Goal: Task Accomplishment & Management: Manage account settings

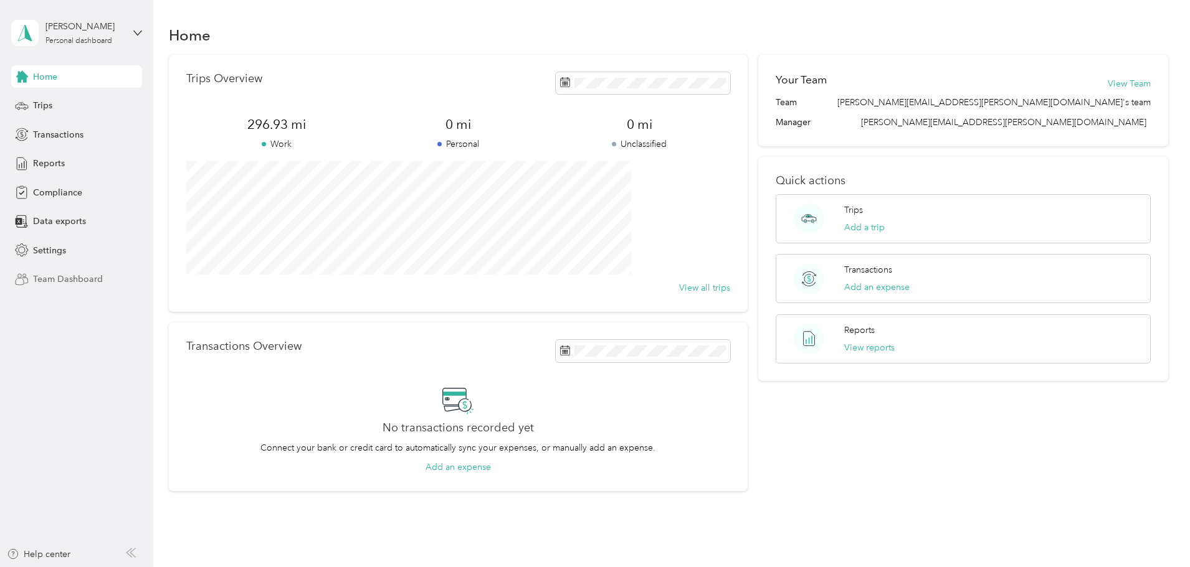
click at [75, 284] on span "Team Dashboard" at bounding box center [68, 279] width 70 height 13
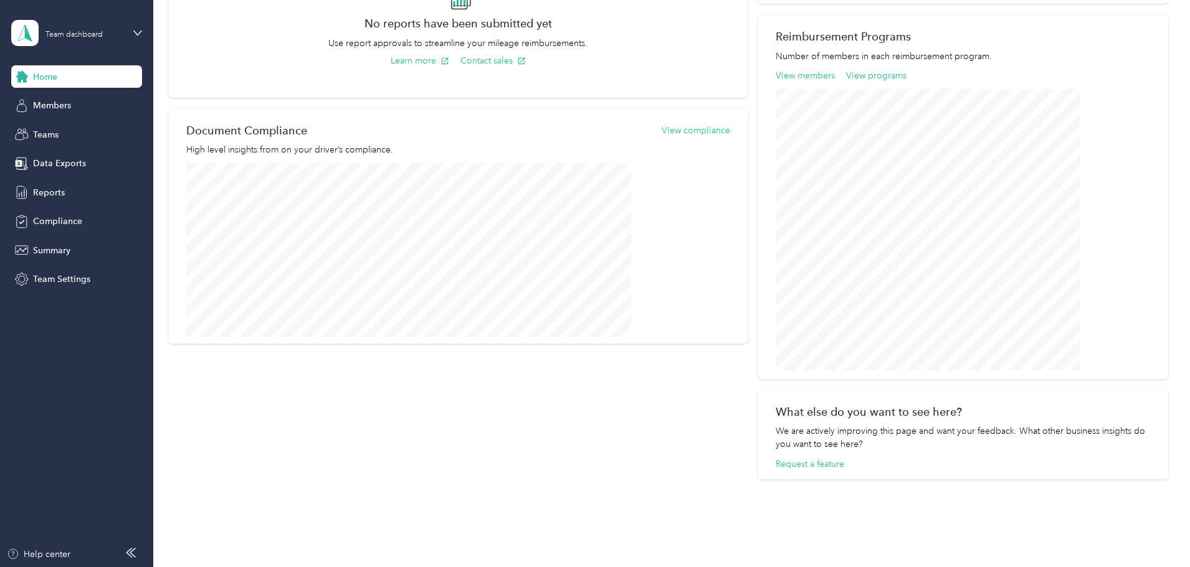
scroll to position [430, 0]
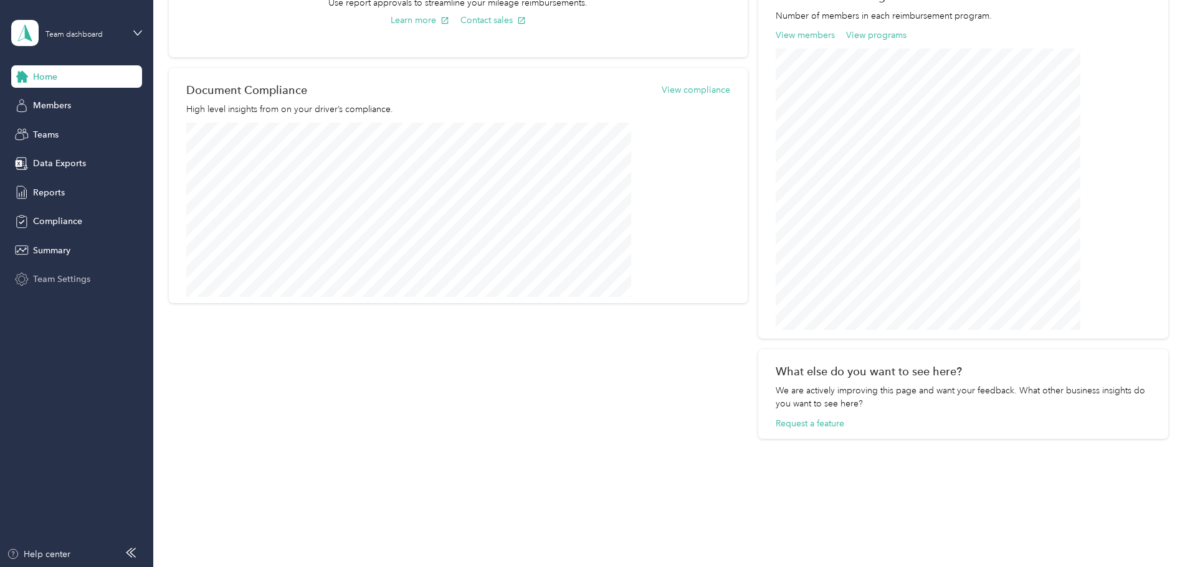
click at [64, 275] on span "Team Settings" at bounding box center [61, 279] width 57 height 13
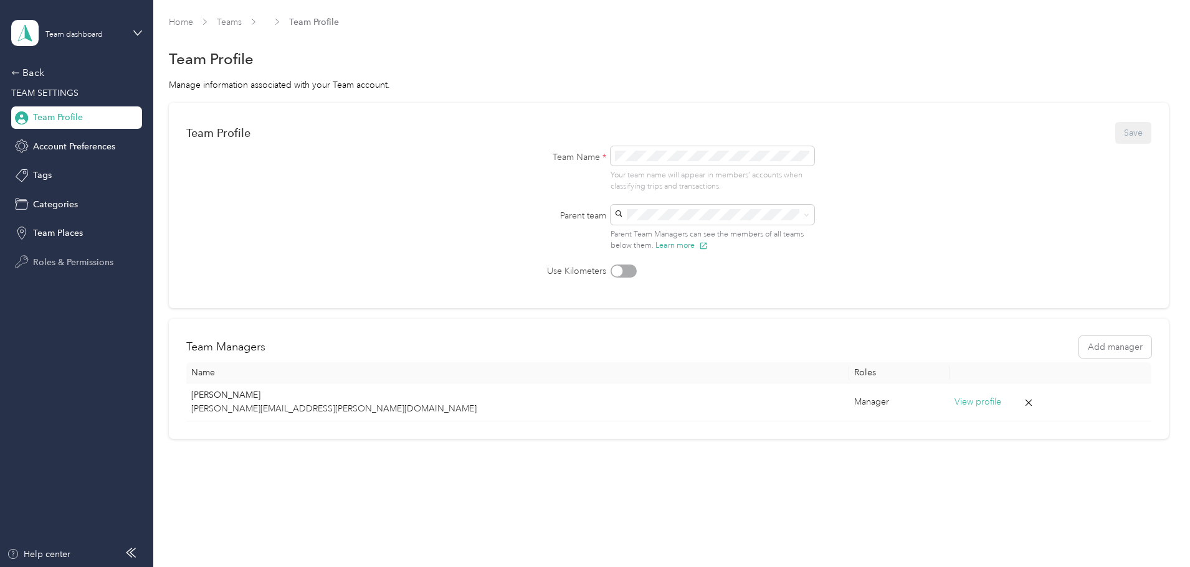
click at [67, 252] on div "Roles & Permissions" at bounding box center [76, 262] width 131 height 22
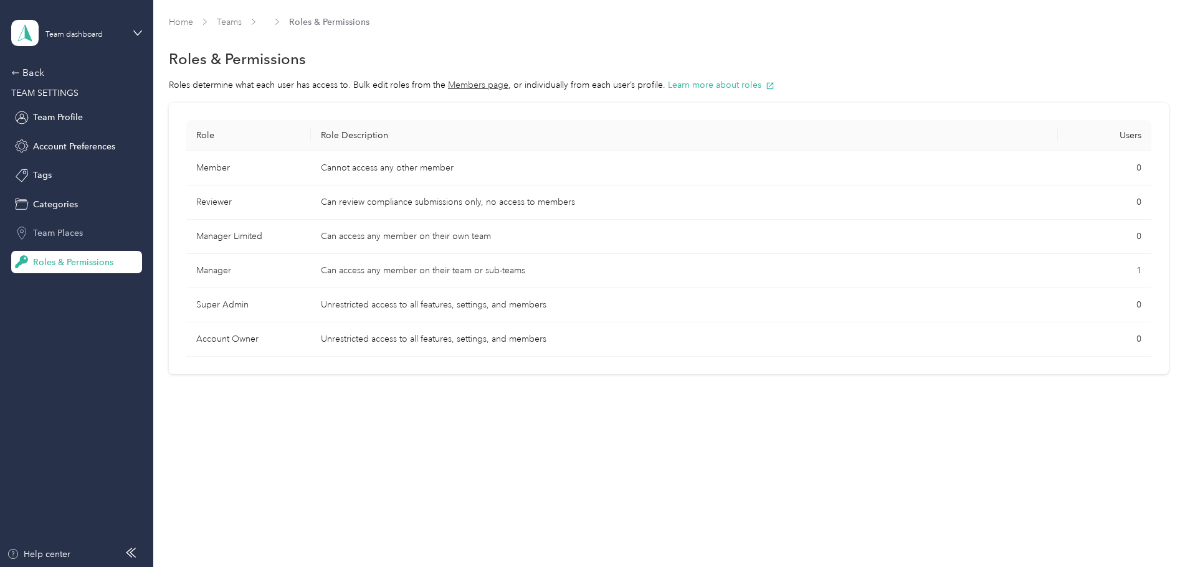
click at [69, 237] on span "Team Places" at bounding box center [58, 233] width 50 height 13
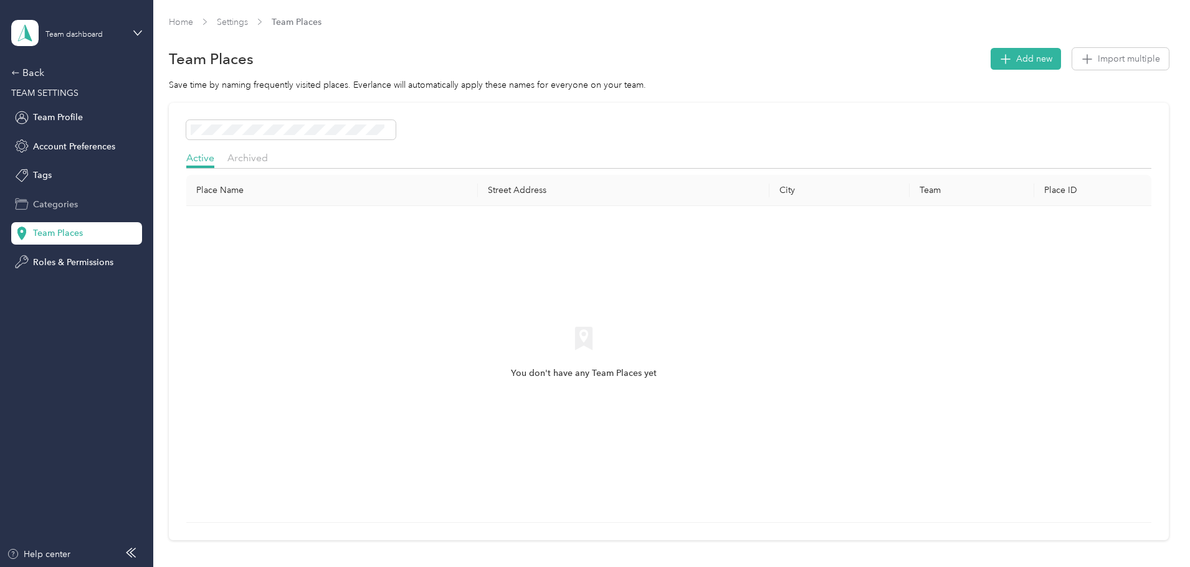
click at [67, 205] on span "Categories" at bounding box center [55, 204] width 45 height 13
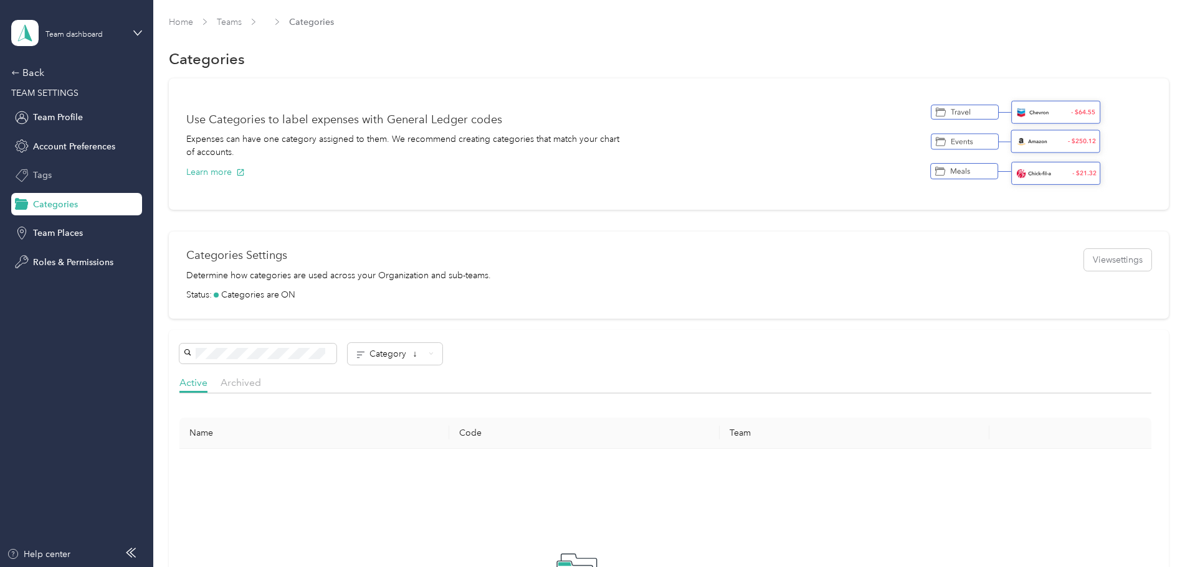
click at [56, 174] on div "Tags" at bounding box center [76, 175] width 131 height 22
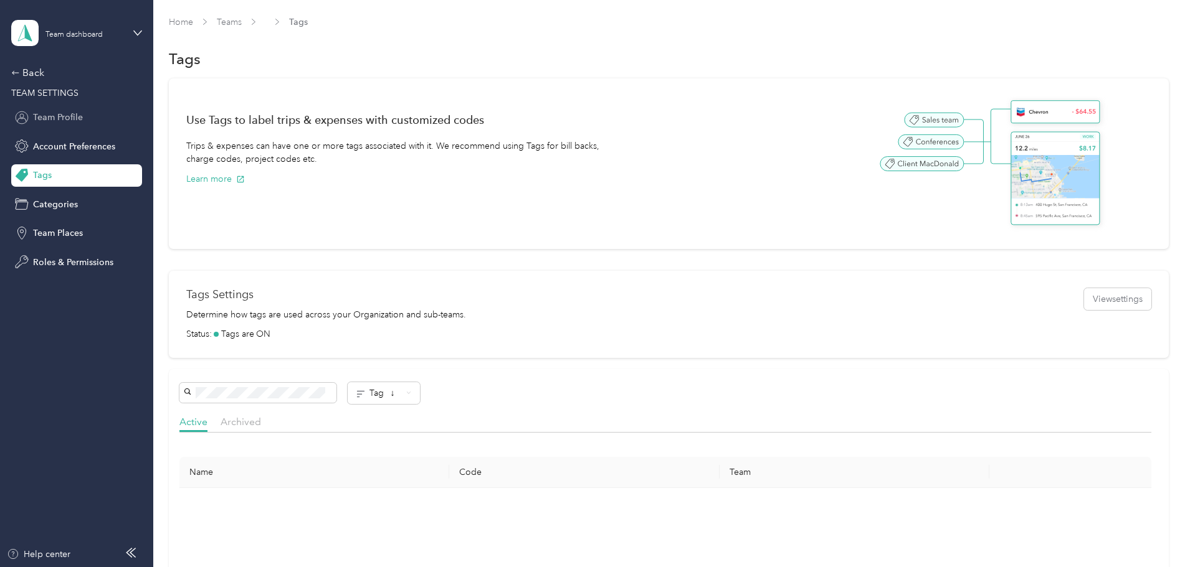
click at [57, 120] on span "Team Profile" at bounding box center [58, 117] width 50 height 13
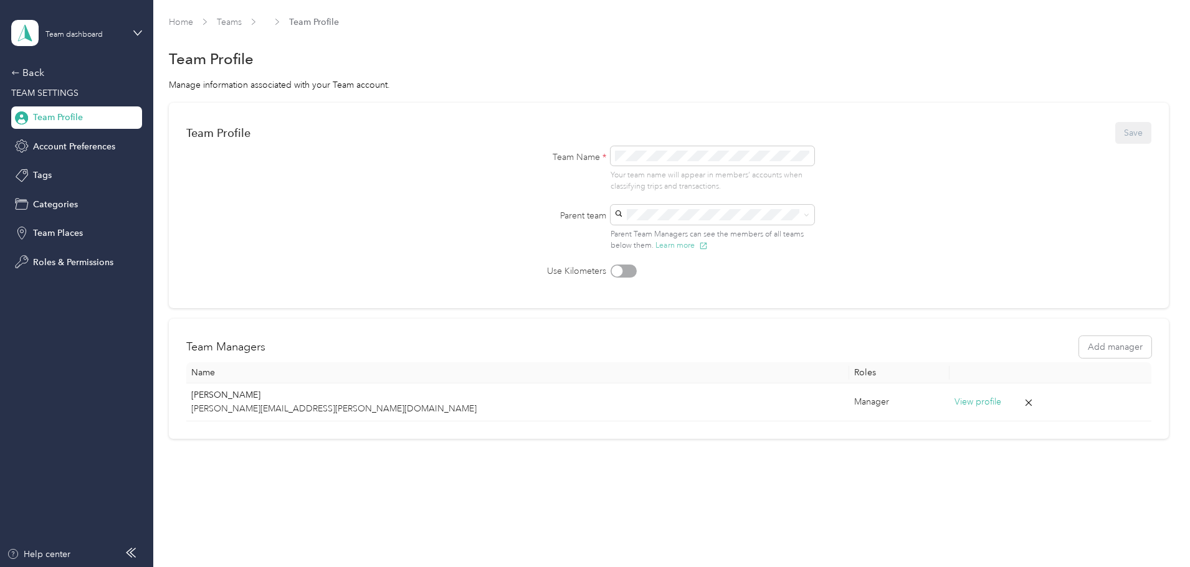
click at [675, 242] on button "Learn more" at bounding box center [681, 245] width 52 height 11
click at [32, 72] on div "Back" at bounding box center [73, 72] width 125 height 15
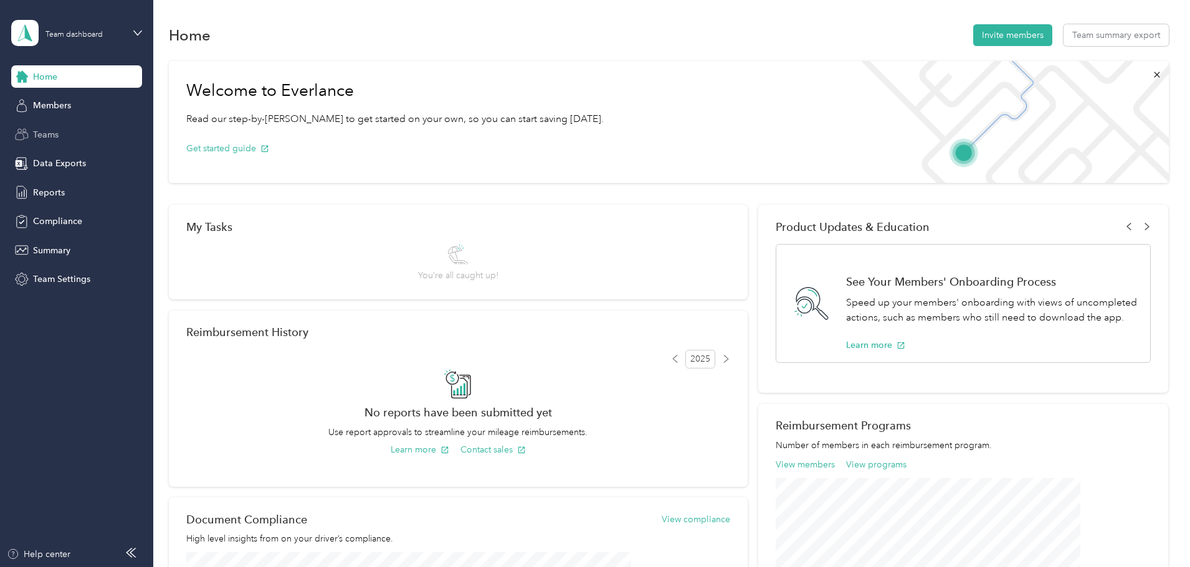
click at [42, 133] on span "Teams" at bounding box center [46, 134] width 26 height 13
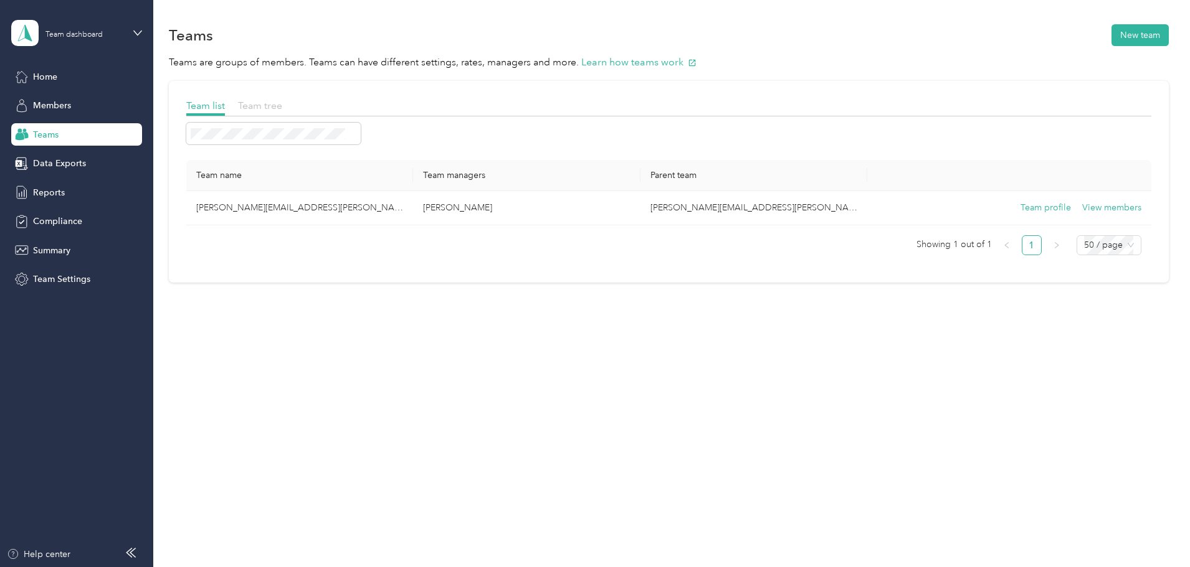
click at [282, 102] on span "Team tree" at bounding box center [260, 106] width 44 height 12
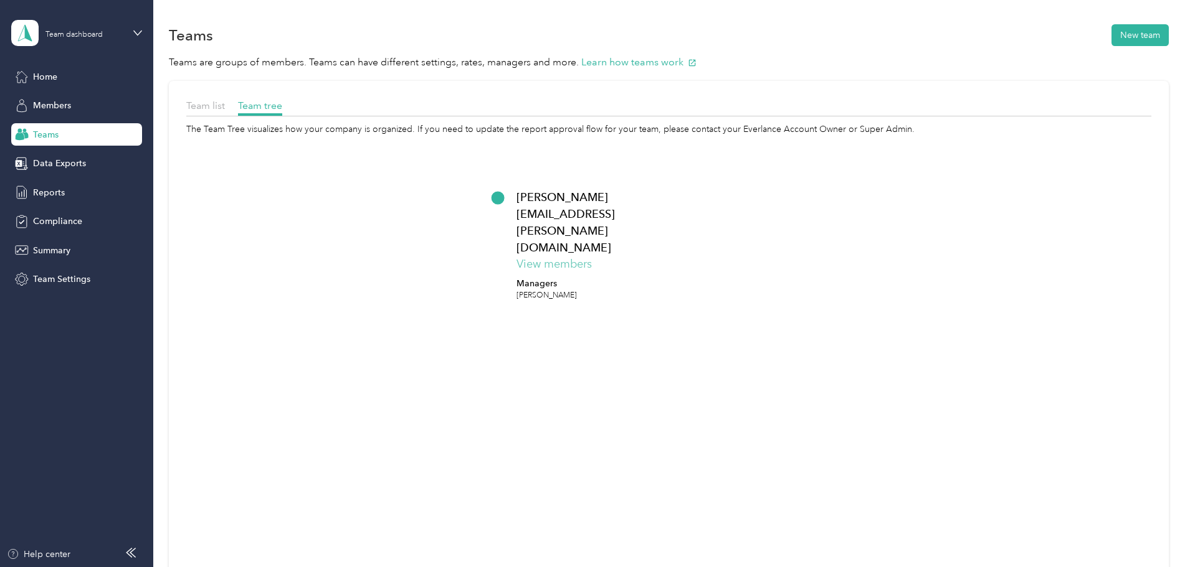
click at [592, 256] on button "View members" at bounding box center [553, 264] width 75 height 17
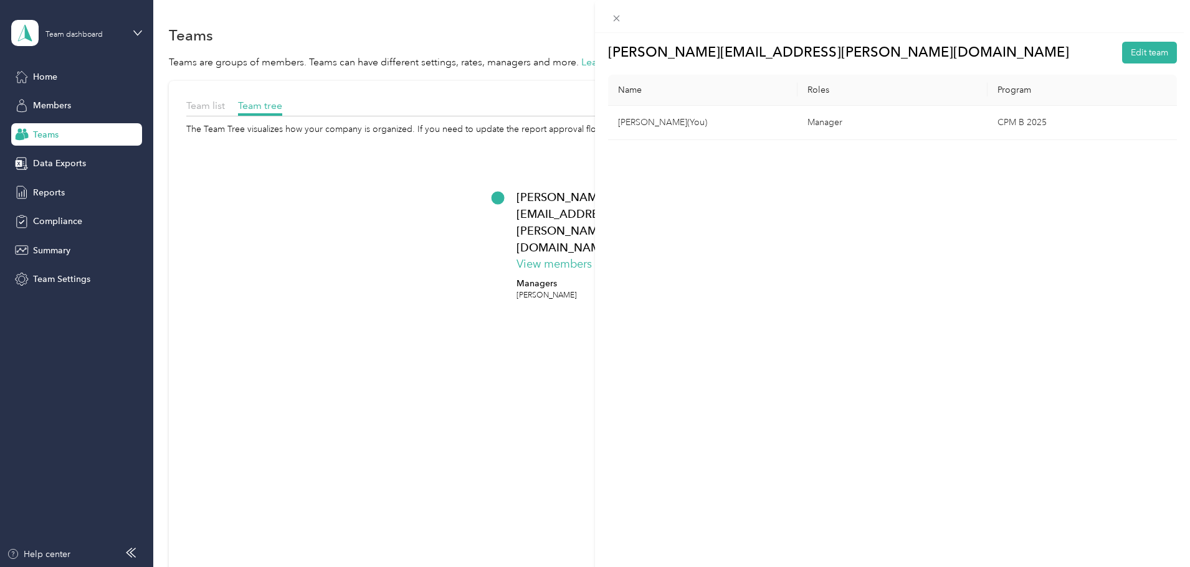
click at [285, 103] on div "[PERSON_NAME][EMAIL_ADDRESS][PERSON_NAME][DOMAIN_NAME] Edit team Name Roles Pro…" at bounding box center [595, 283] width 1190 height 567
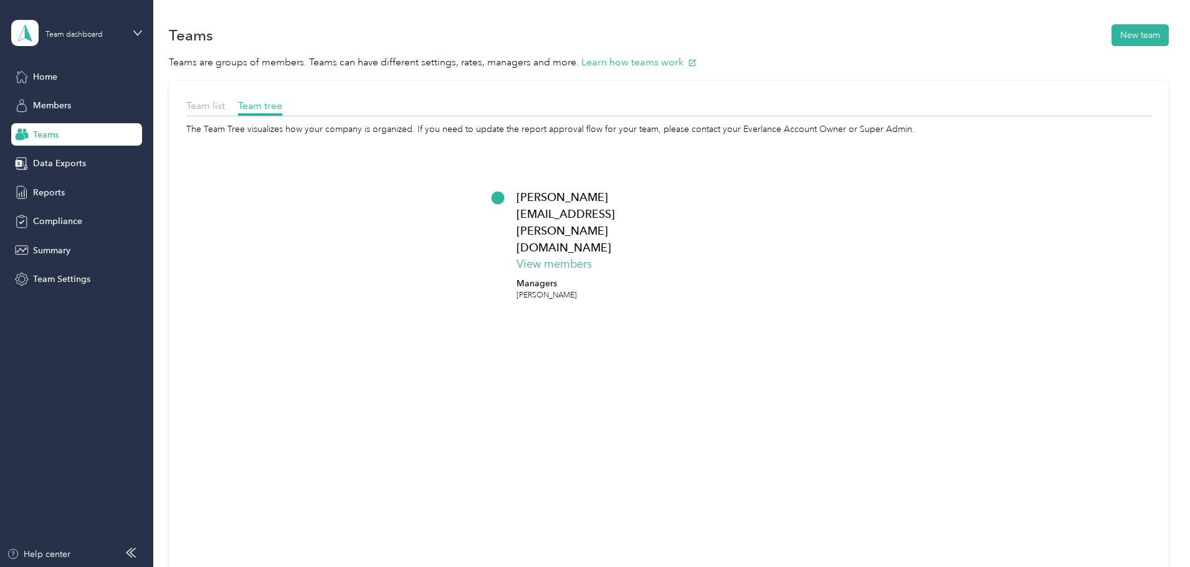
click at [225, 103] on span "Team list" at bounding box center [205, 106] width 39 height 12
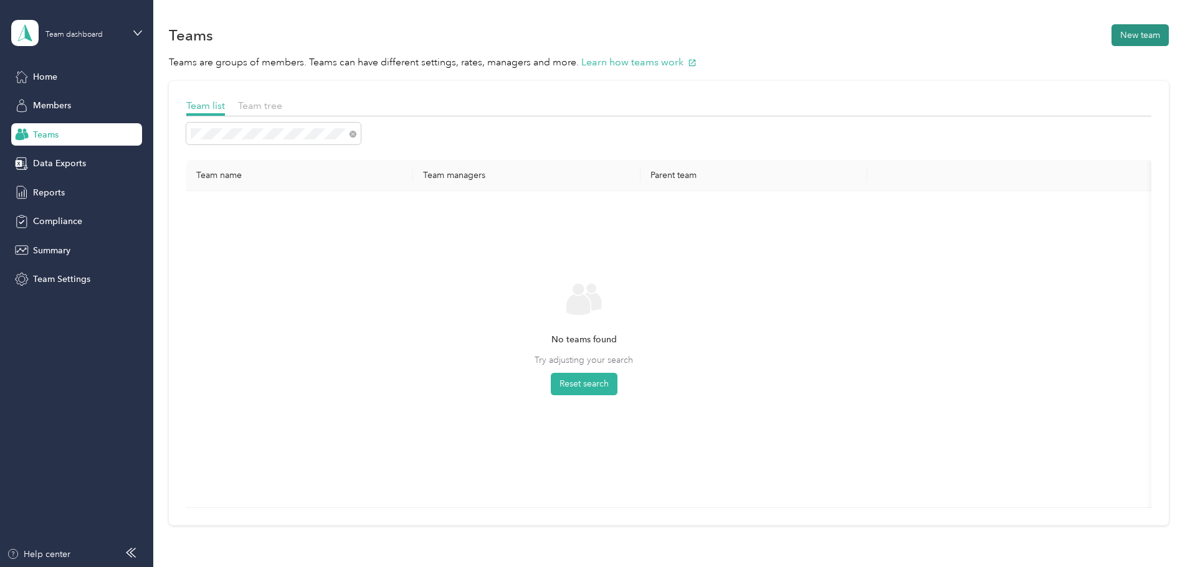
click at [1111, 39] on button "New team" at bounding box center [1139, 35] width 57 height 22
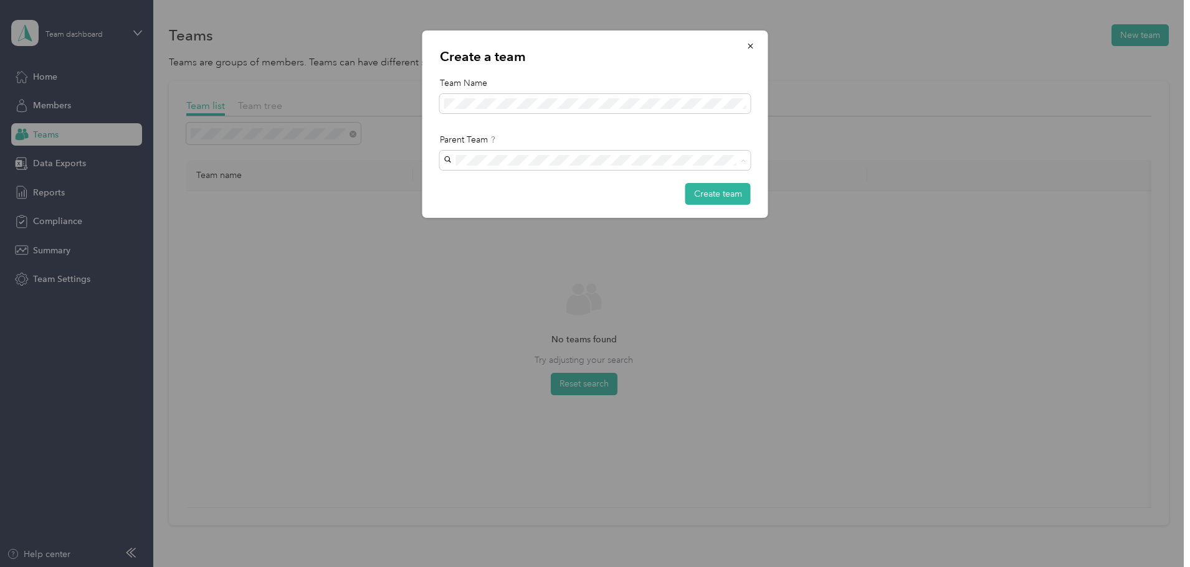
click at [626, 185] on div "[PERSON_NAME][EMAIL_ADDRESS][PERSON_NAME][DOMAIN_NAME] [PERSON_NAME]" at bounding box center [587, 197] width 279 height 42
click at [711, 201] on button "Create team" at bounding box center [717, 194] width 65 height 22
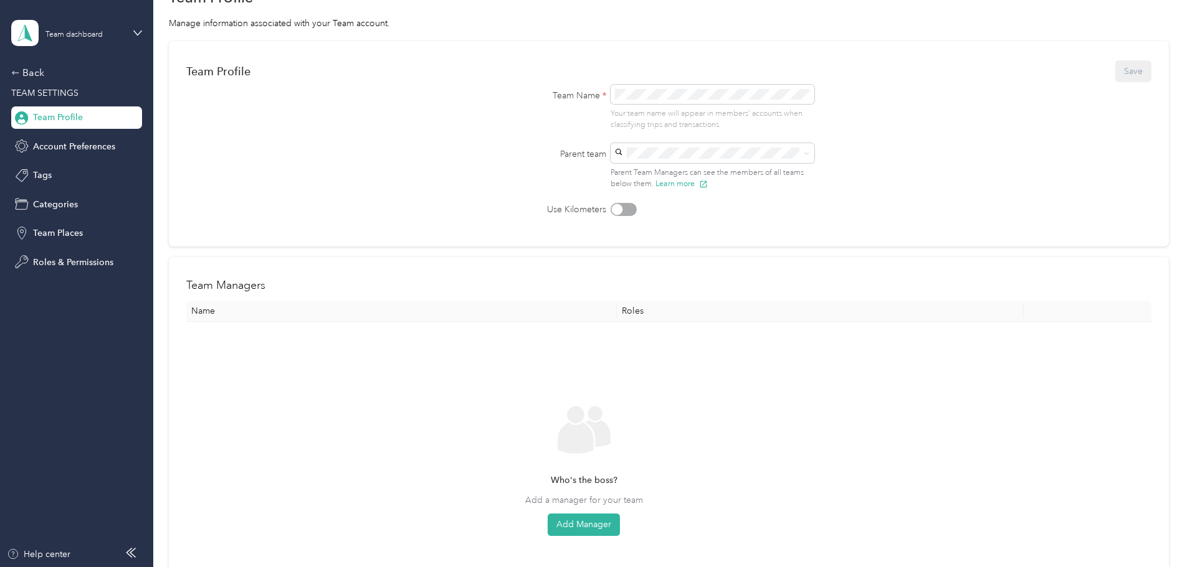
scroll to position [249, 0]
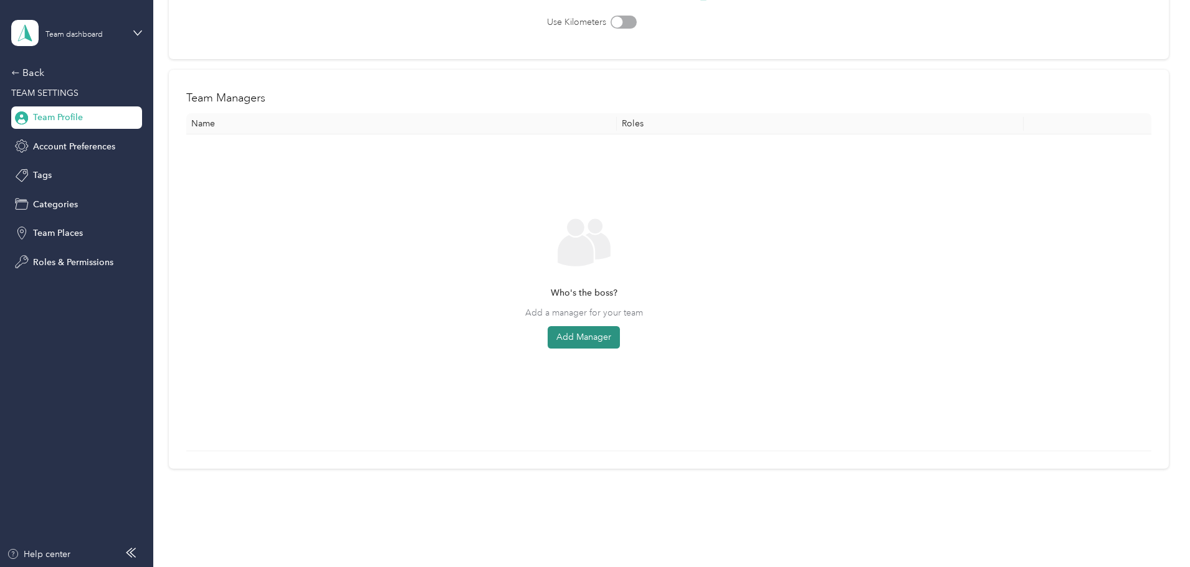
click at [620, 332] on button "Add Manager" at bounding box center [584, 337] width 72 height 22
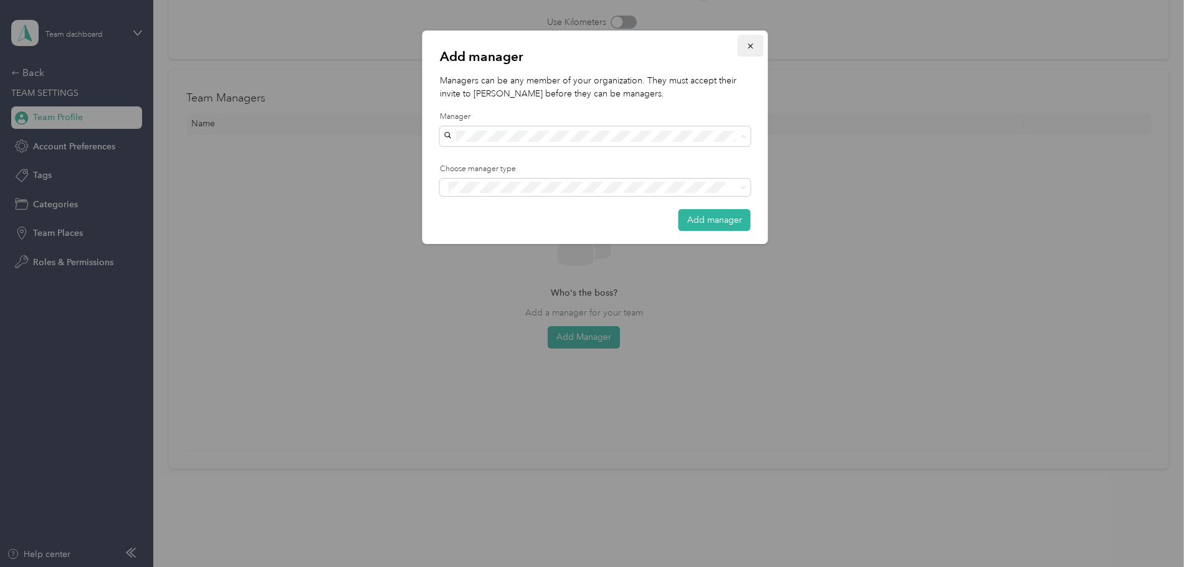
click at [752, 46] on icon "button" at bounding box center [750, 46] width 9 height 9
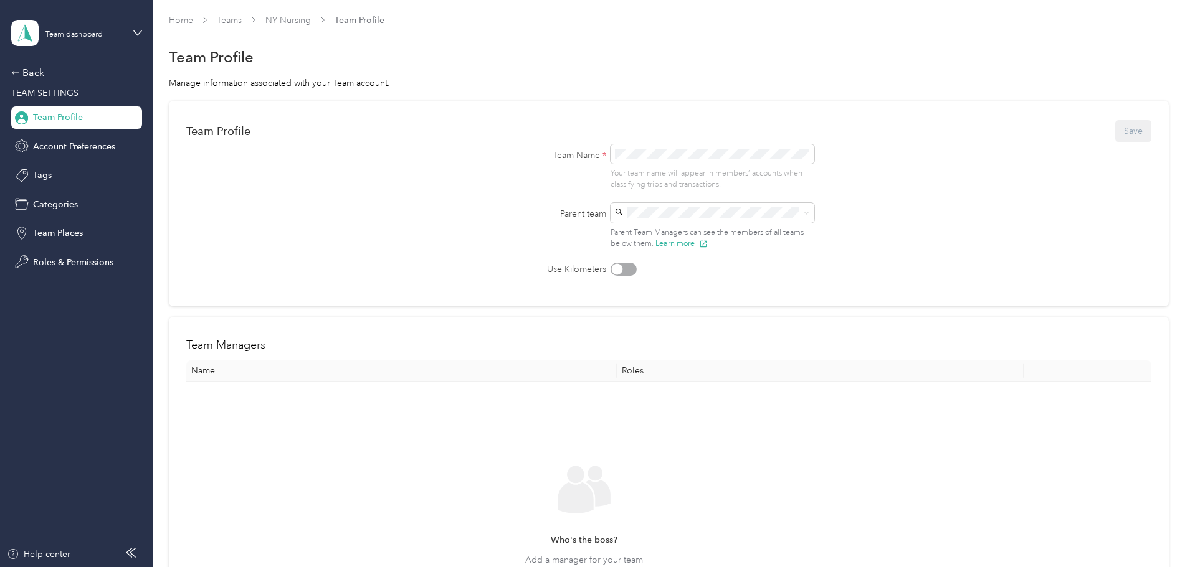
scroll to position [0, 0]
